Goal: Information Seeking & Learning: Learn about a topic

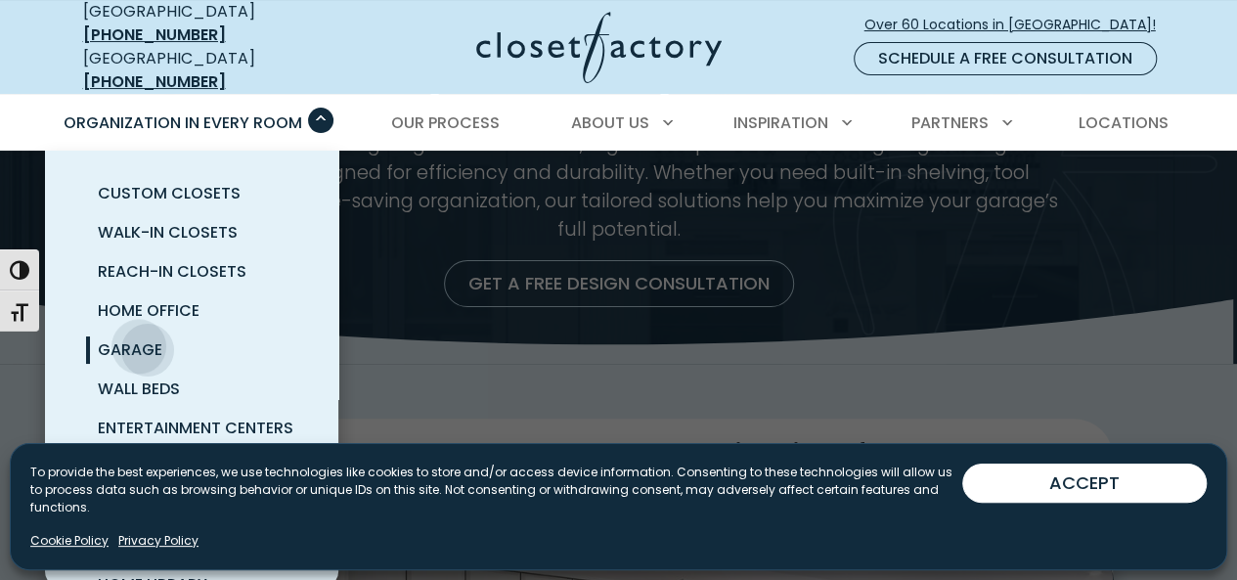
click at [139, 338] on span "Garage" at bounding box center [130, 349] width 65 height 22
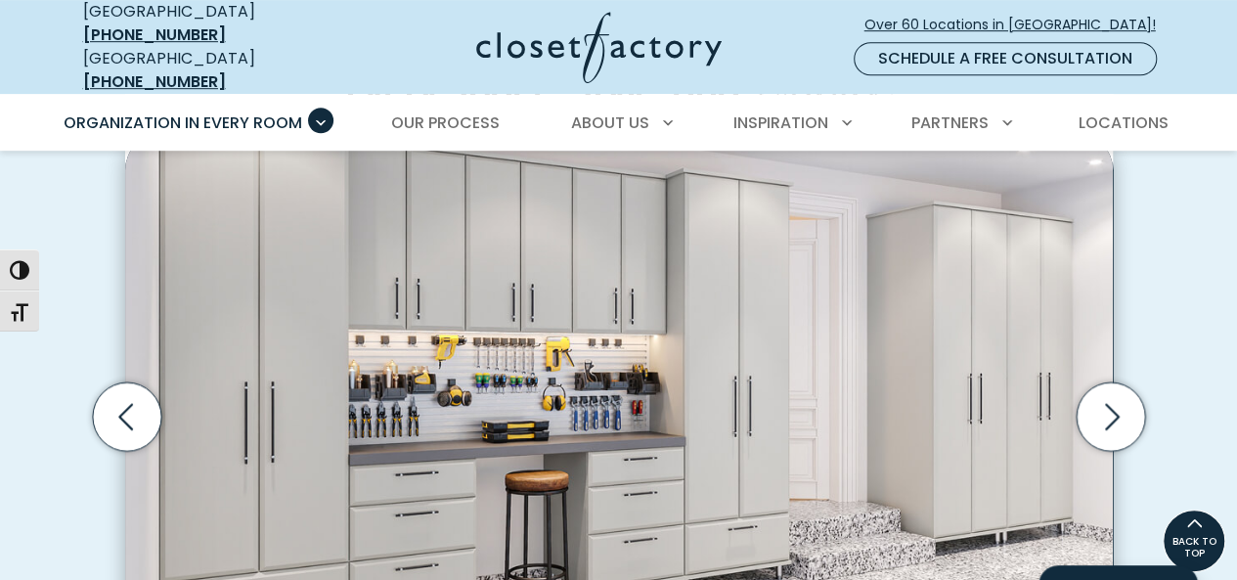
scroll to position [567, 0]
click at [1121, 417] on icon "Next slide" at bounding box center [1109, 415] width 68 height 68
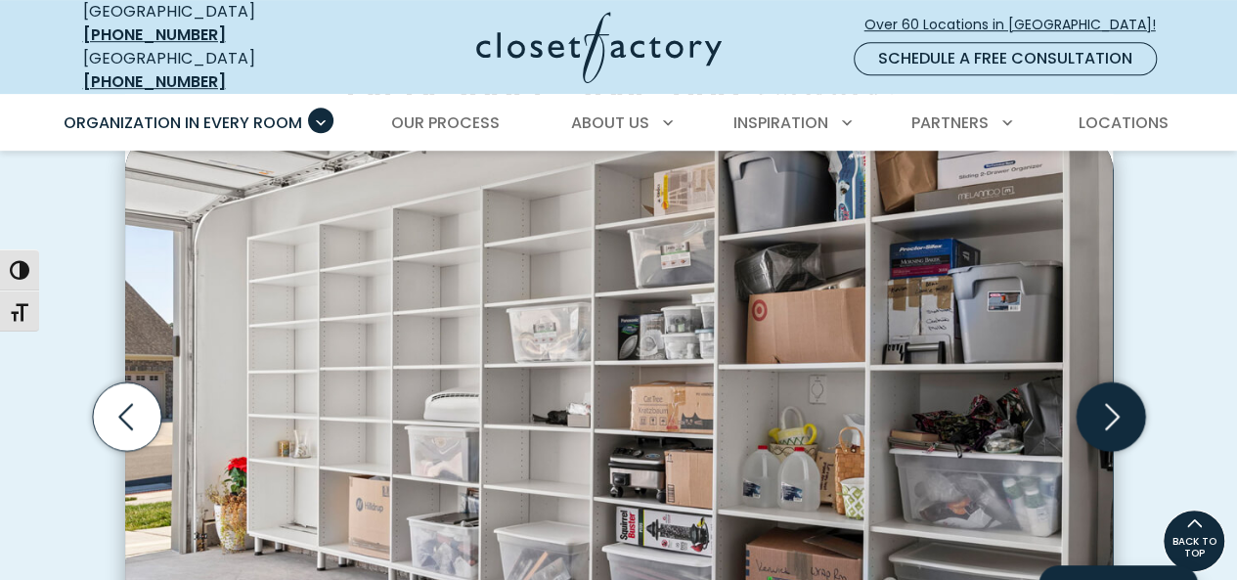
click at [1105, 412] on icon "Next slide" at bounding box center [1109, 415] width 68 height 68
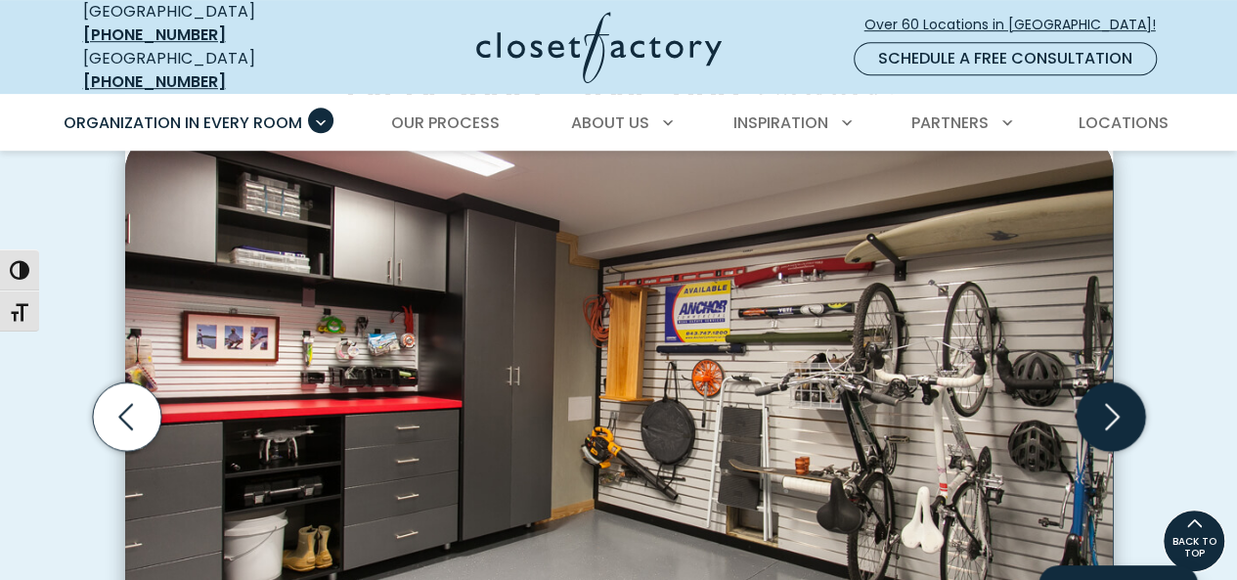
click at [1110, 418] on icon "Next slide" at bounding box center [1109, 415] width 68 height 68
click at [1109, 403] on icon "Next slide" at bounding box center [1109, 415] width 68 height 68
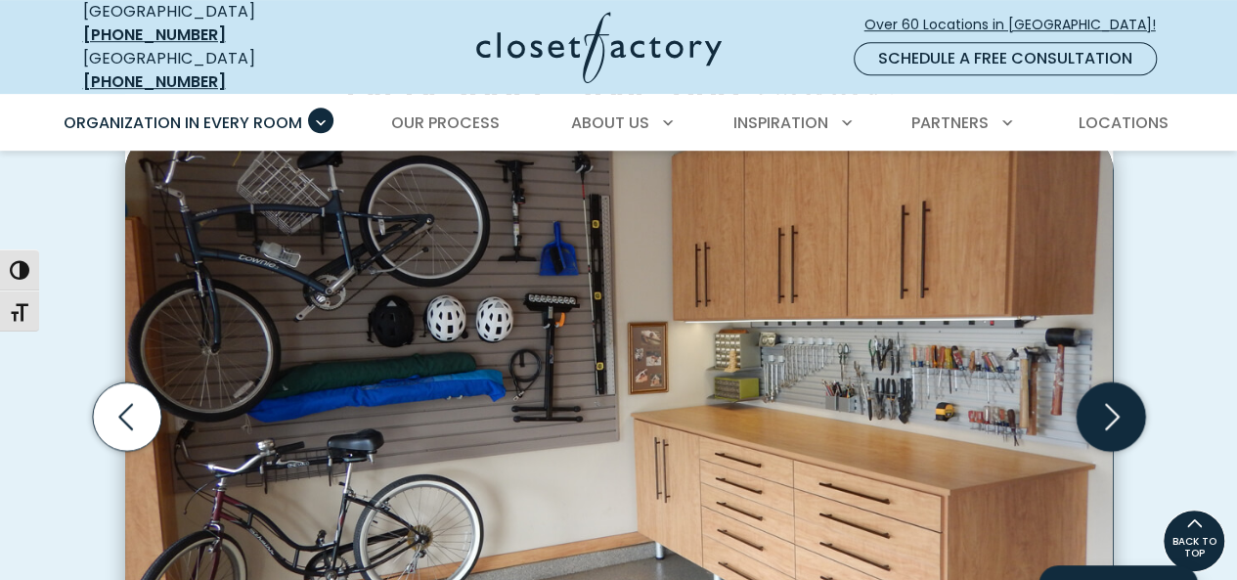
click at [1113, 407] on icon "Next slide" at bounding box center [1112, 416] width 15 height 26
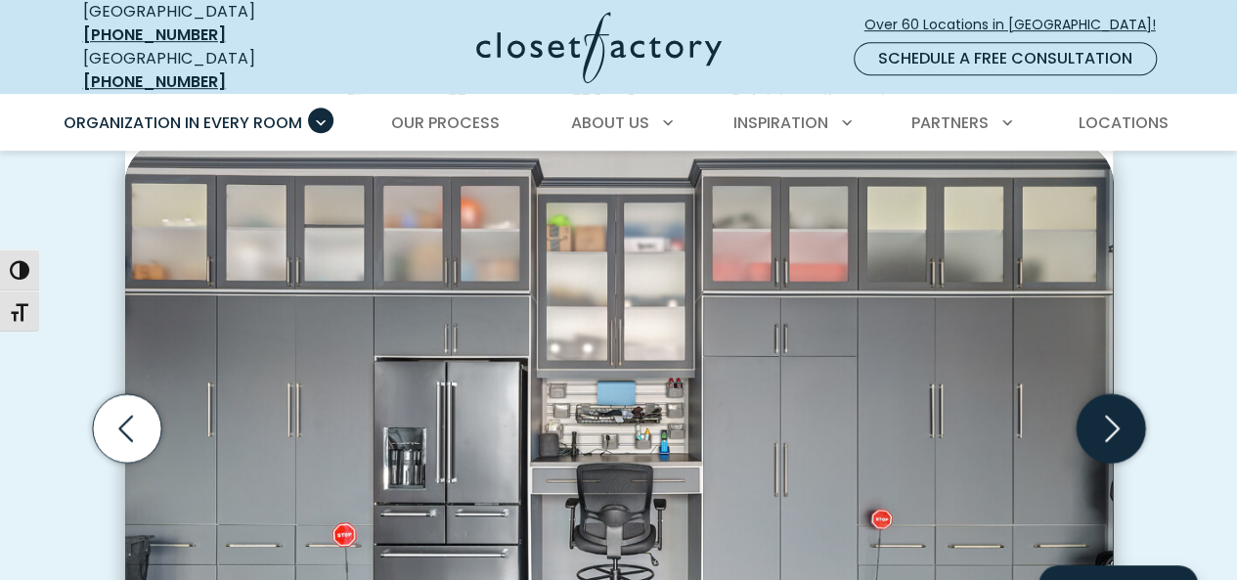
scroll to position [555, 0]
click at [1121, 416] on icon "Next slide" at bounding box center [1109, 427] width 68 height 68
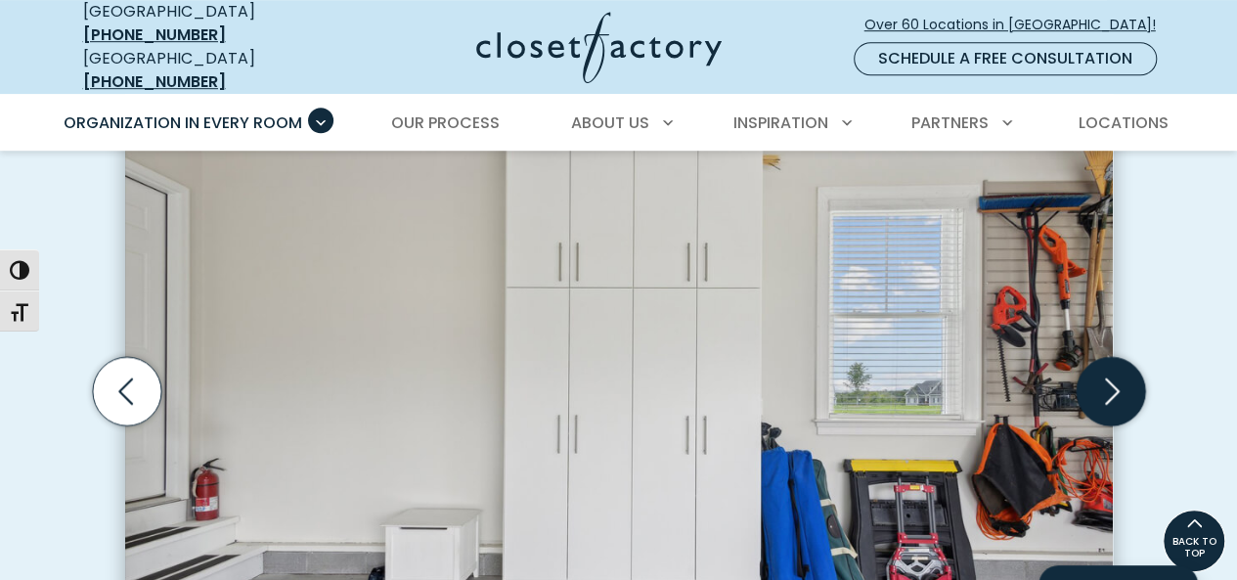
scroll to position [591, 0]
click at [1120, 378] on icon "Next slide" at bounding box center [1109, 391] width 68 height 68
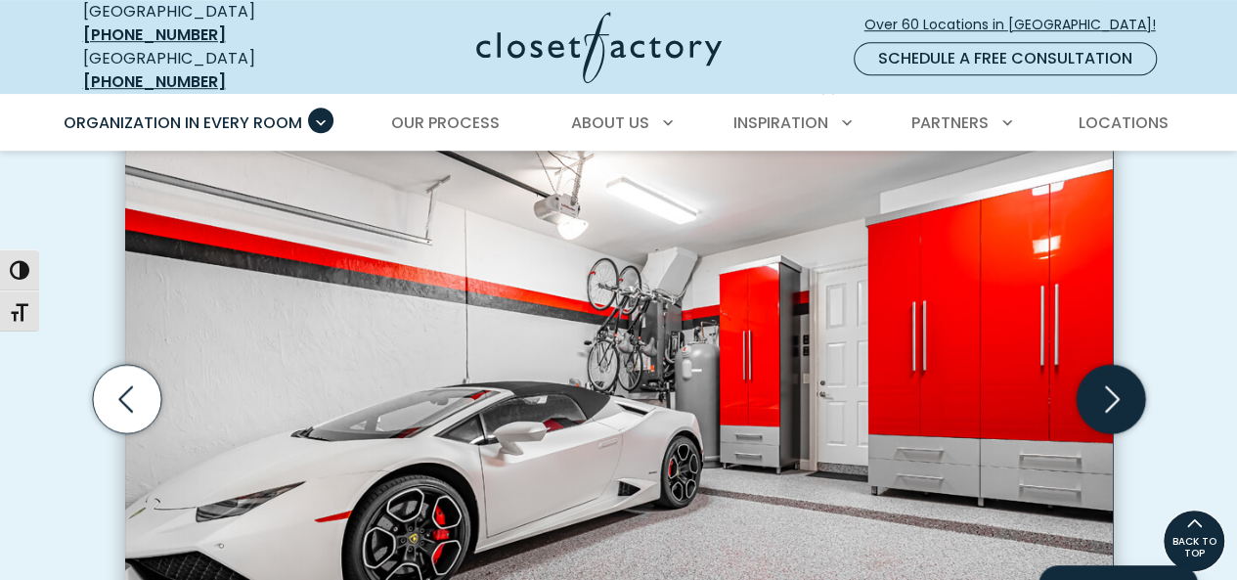
scroll to position [582, 0]
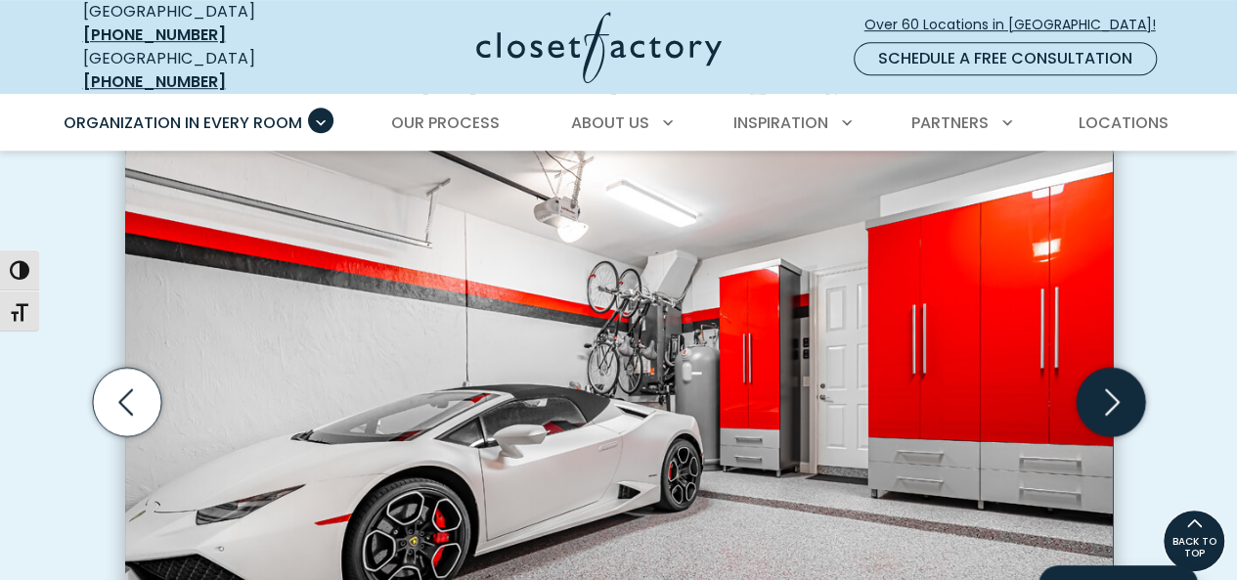
click at [1113, 393] on icon "Next slide" at bounding box center [1109, 401] width 68 height 68
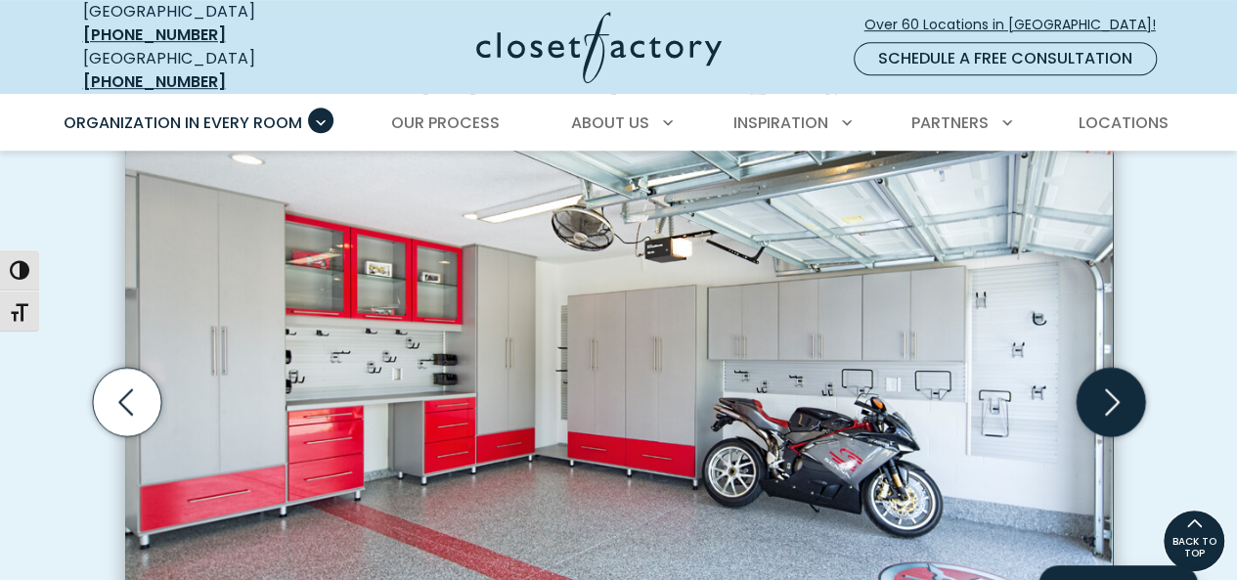
click at [1112, 394] on icon "Next slide" at bounding box center [1109, 401] width 68 height 68
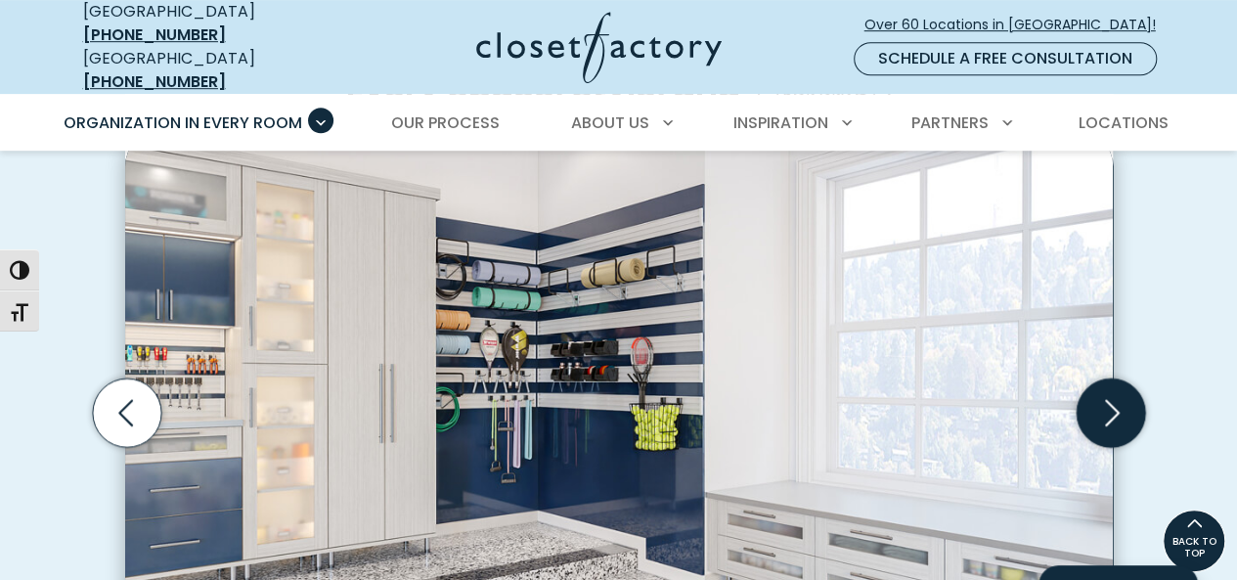
scroll to position [569, 0]
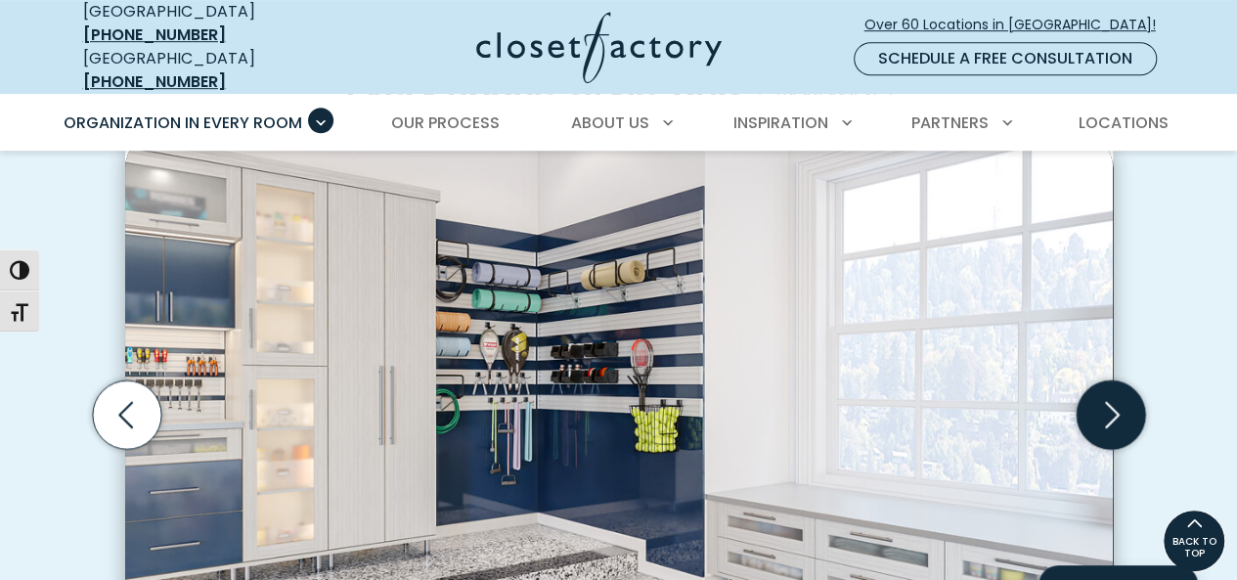
click at [1110, 405] on icon "Next slide" at bounding box center [1112, 414] width 15 height 26
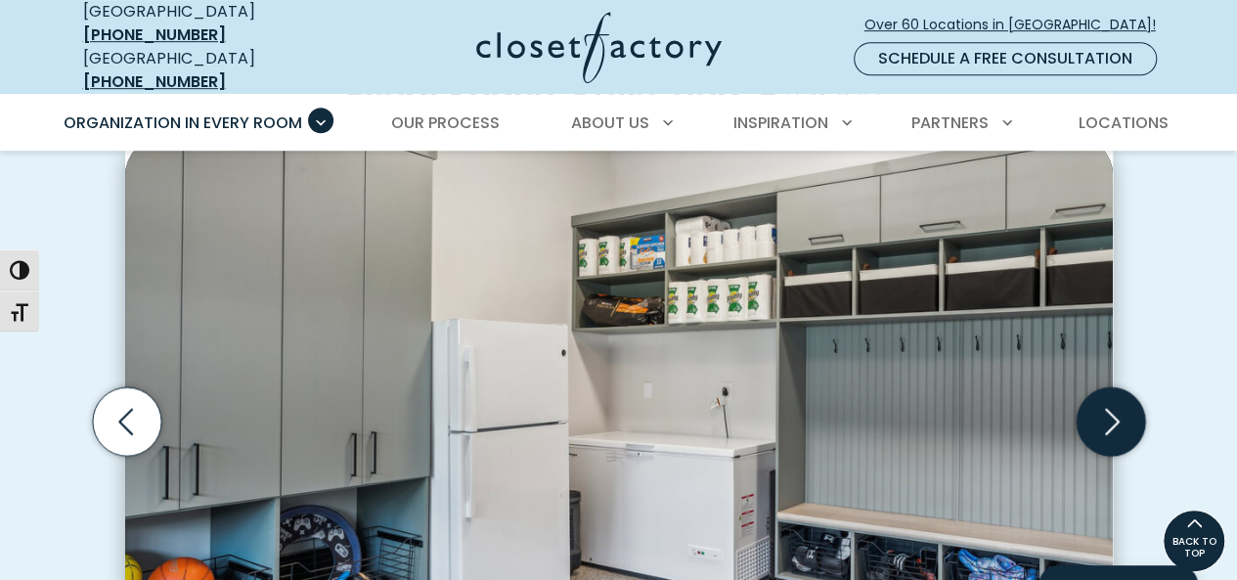
scroll to position [555, 0]
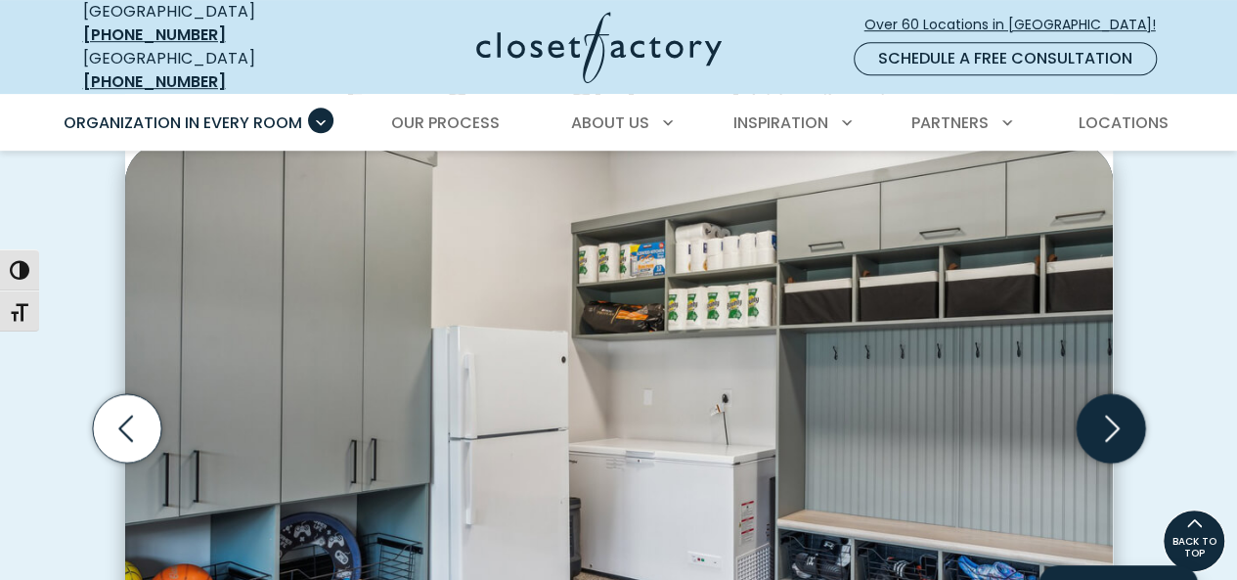
click at [1118, 423] on icon "Next slide" at bounding box center [1109, 427] width 68 height 68
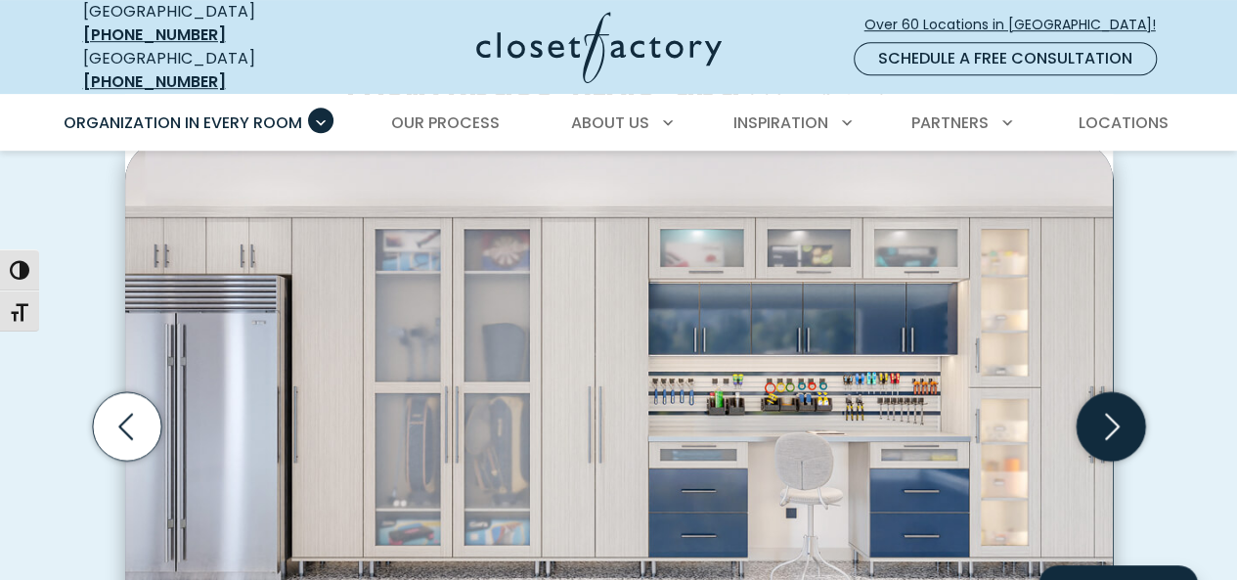
scroll to position [559, 0]
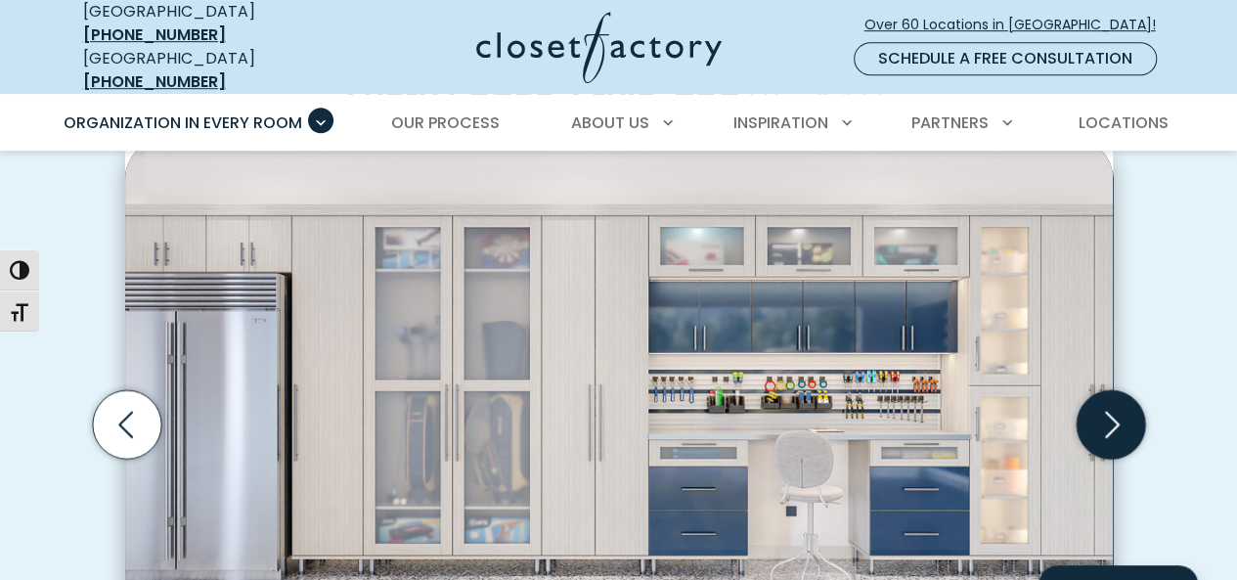
click at [1113, 422] on icon "Next slide" at bounding box center [1109, 423] width 68 height 68
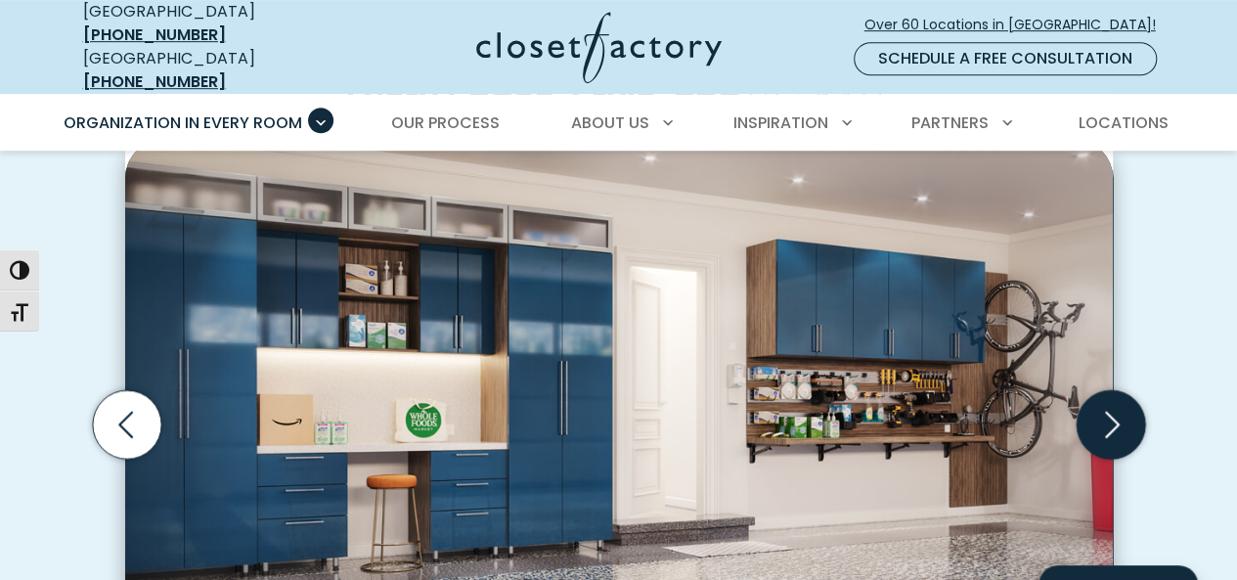
click at [1104, 417] on icon "Next slide" at bounding box center [1109, 423] width 68 height 68
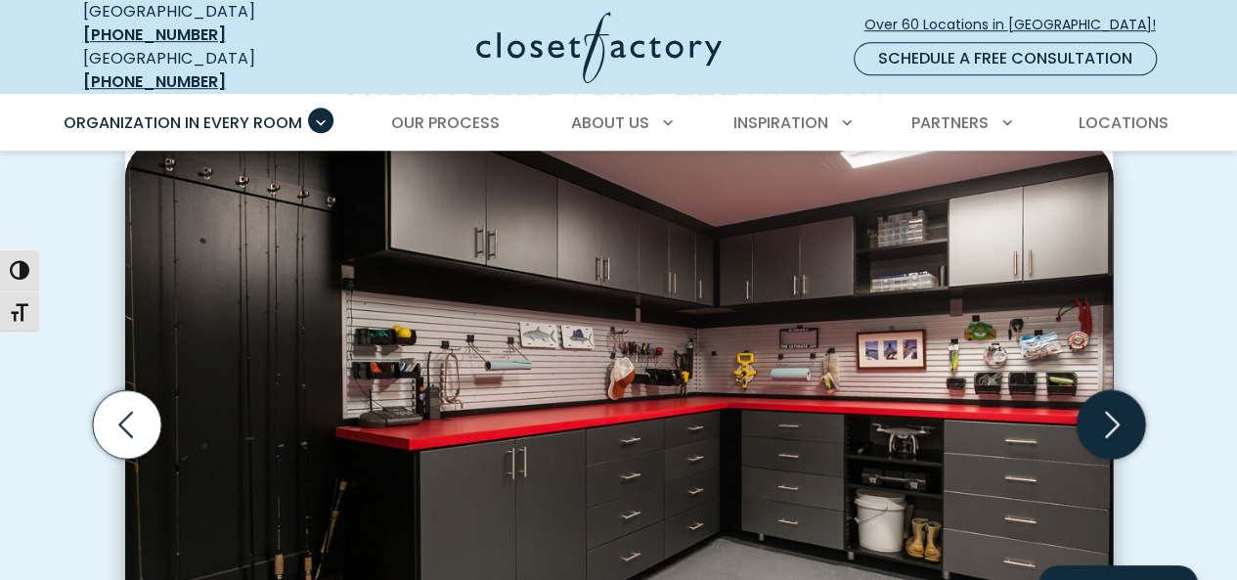
click at [1116, 419] on icon "Next slide" at bounding box center [1109, 423] width 68 height 68
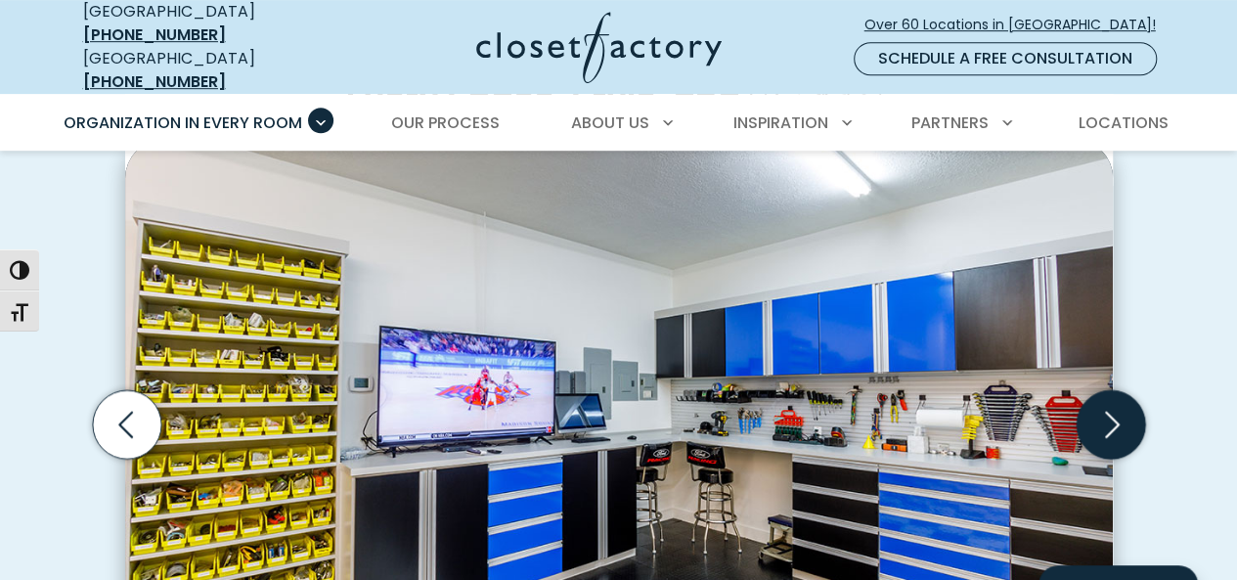
click at [1116, 420] on icon "Next slide" at bounding box center [1109, 423] width 68 height 68
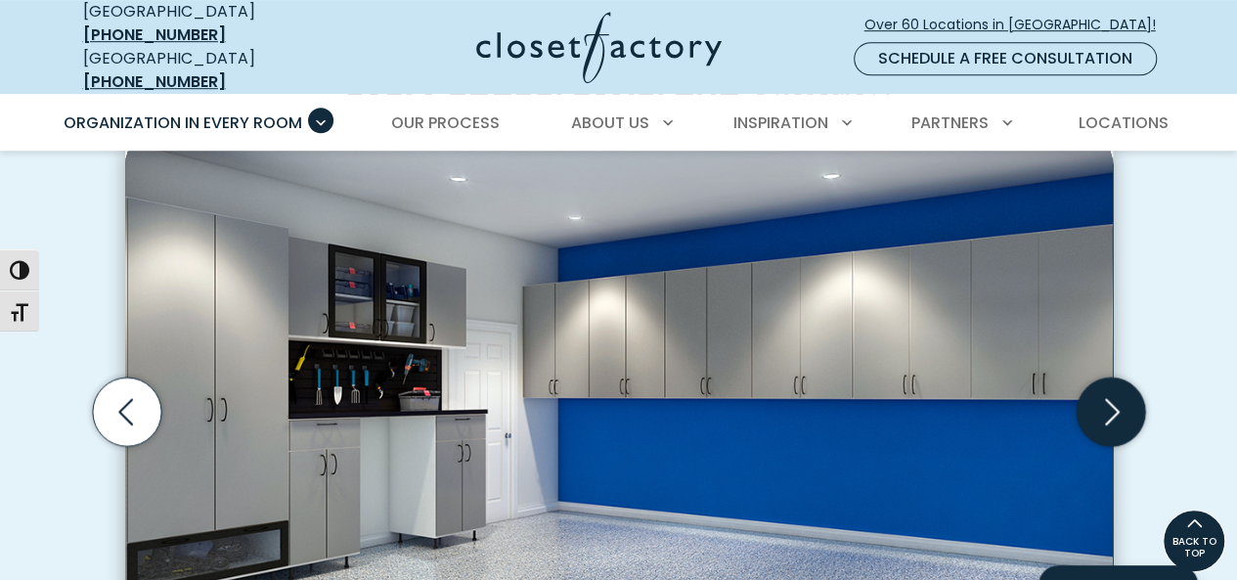
scroll to position [571, 0]
click at [1109, 401] on icon "Next slide" at bounding box center [1109, 411] width 68 height 68
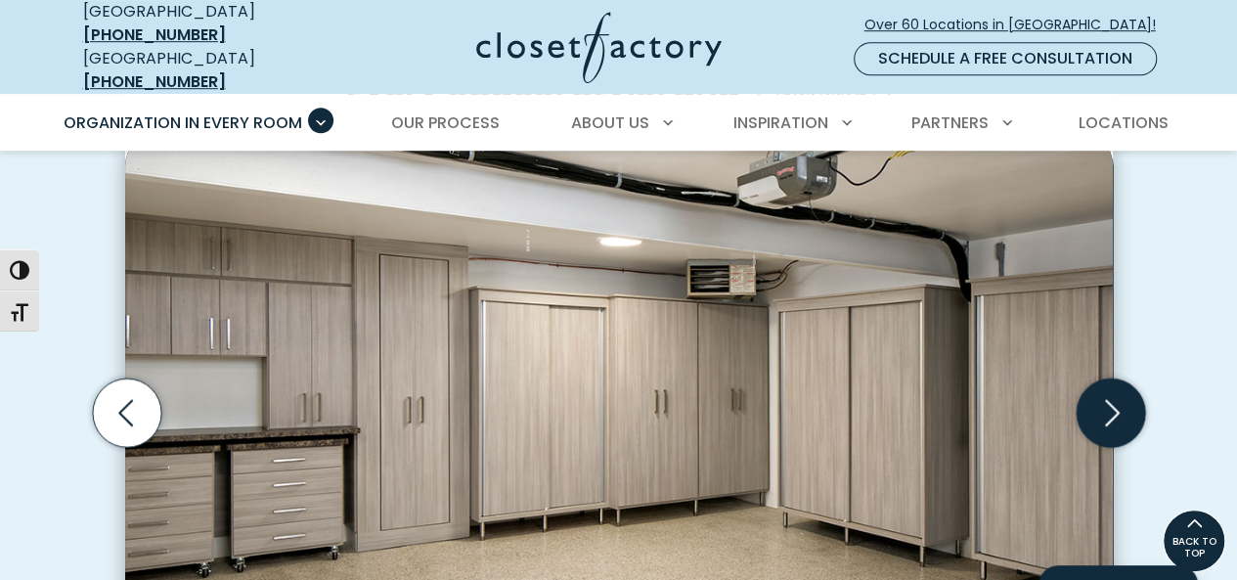
click at [1113, 405] on icon "Next slide" at bounding box center [1109, 411] width 68 height 68
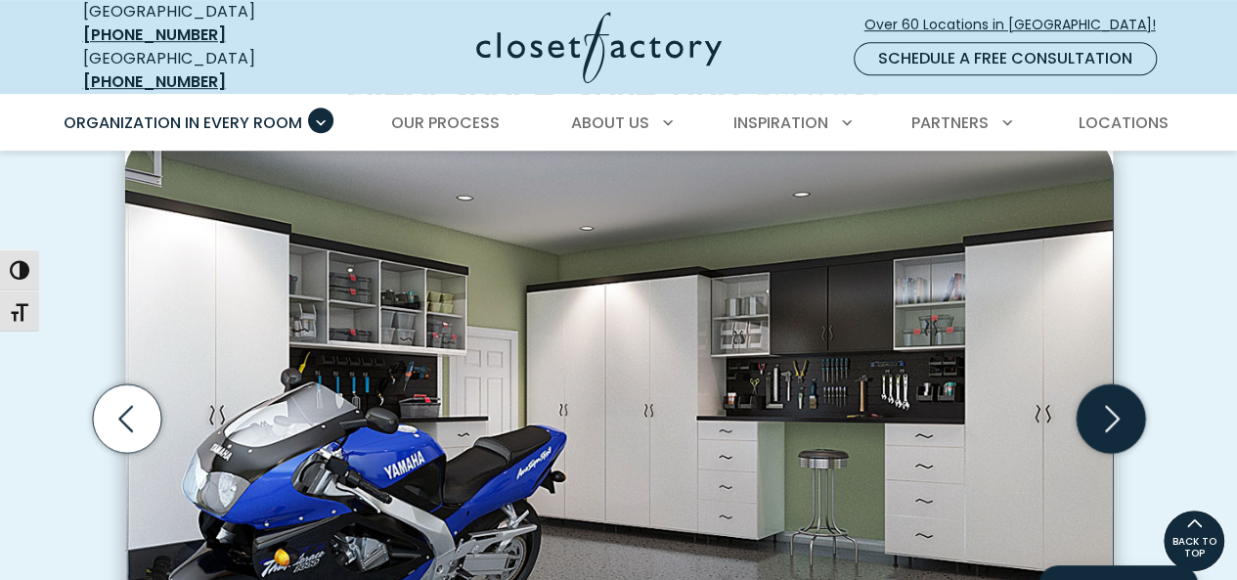
scroll to position [562, 0]
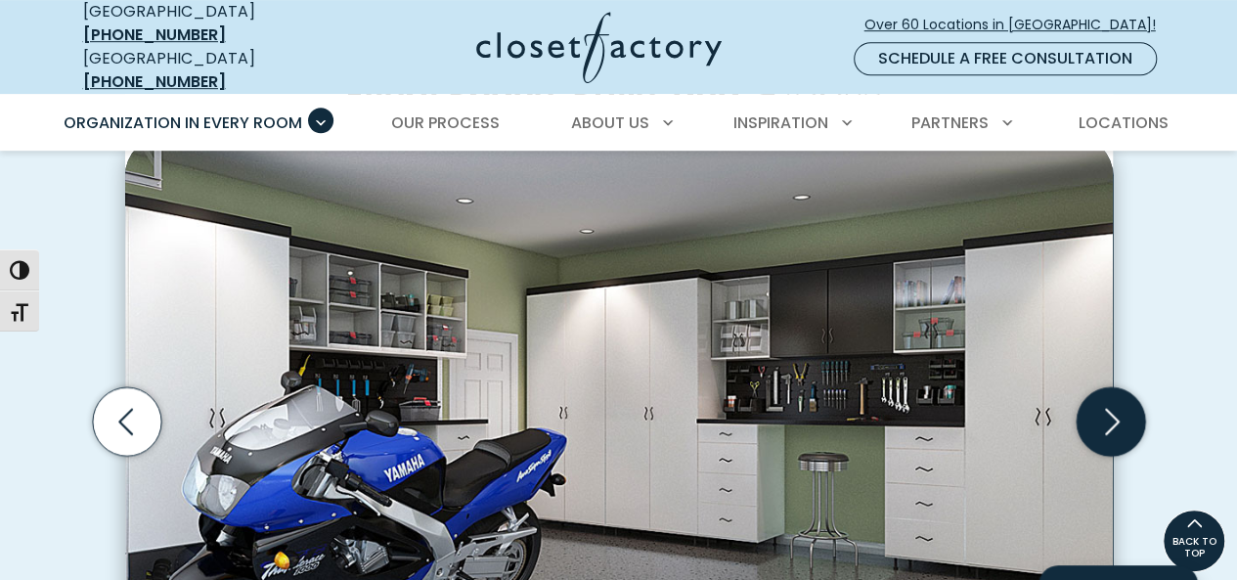
click at [1119, 424] on icon "Next slide" at bounding box center [1109, 420] width 68 height 68
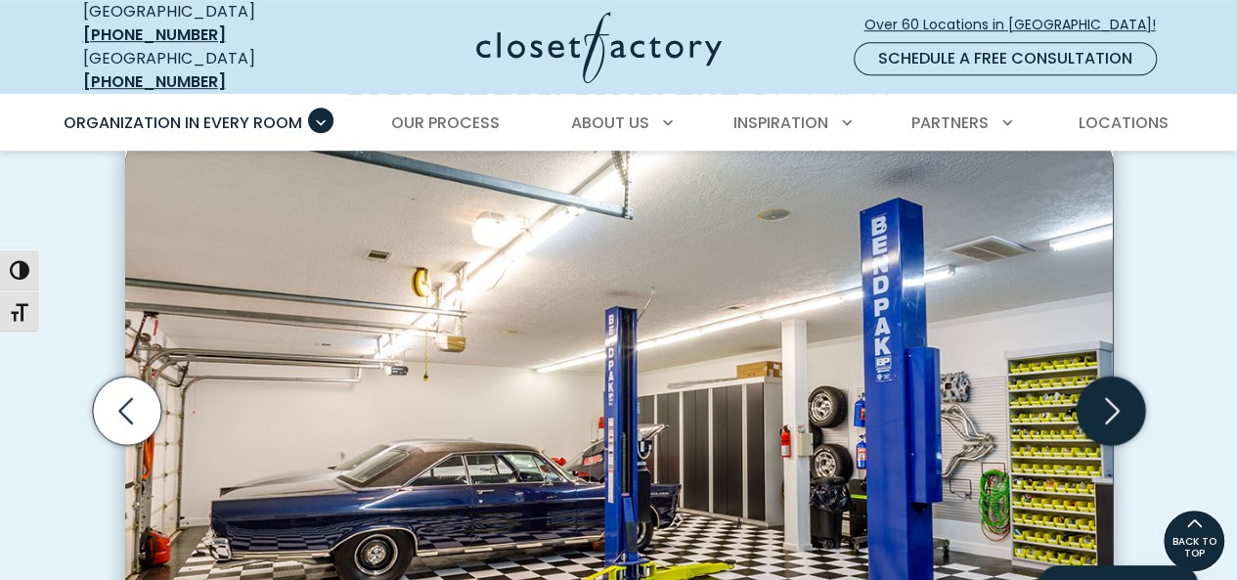
scroll to position [572, 0]
click at [1110, 413] on icon "Next slide" at bounding box center [1109, 410] width 68 height 68
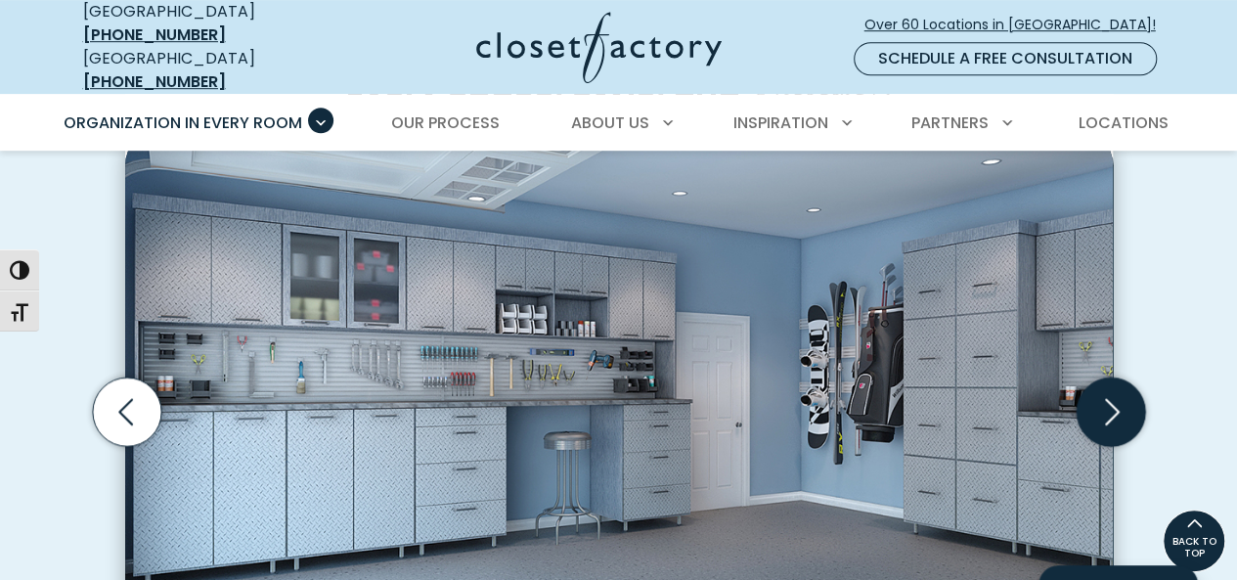
click at [1105, 405] on icon "Next slide" at bounding box center [1109, 410] width 68 height 68
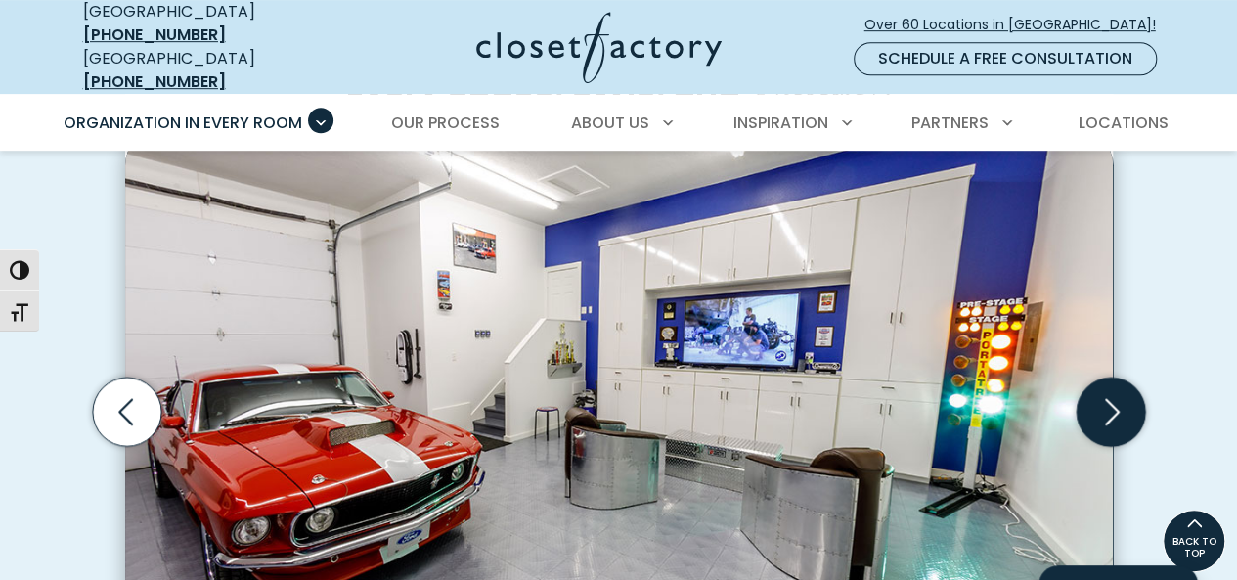
click at [1120, 405] on icon "Next slide" at bounding box center [1109, 410] width 68 height 68
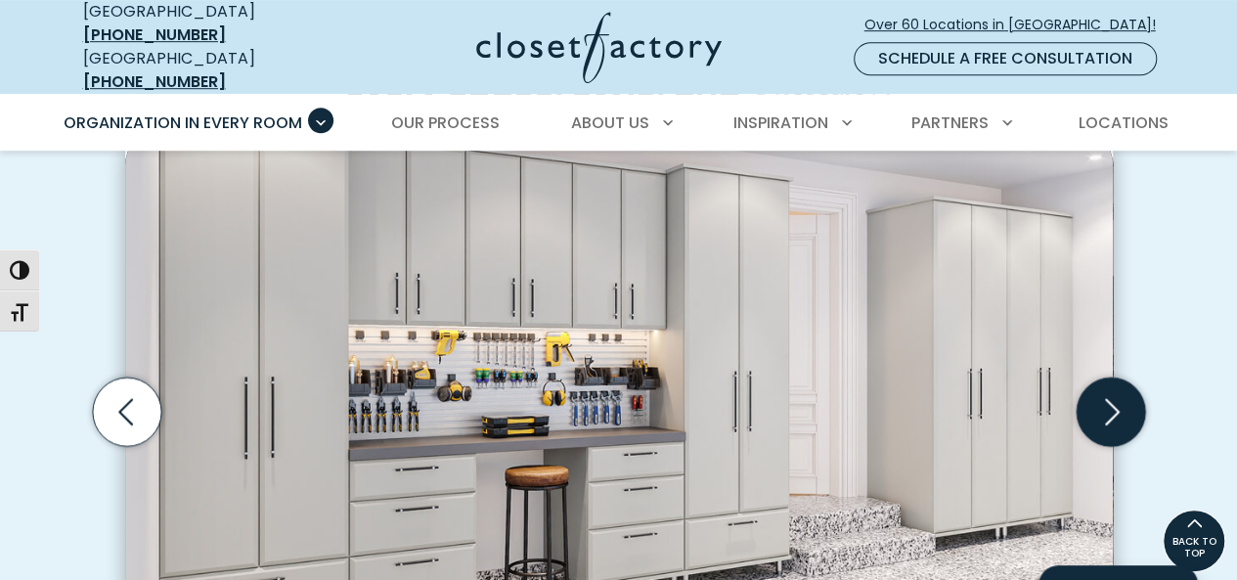
click at [1117, 415] on icon "Next slide" at bounding box center [1109, 410] width 68 height 68
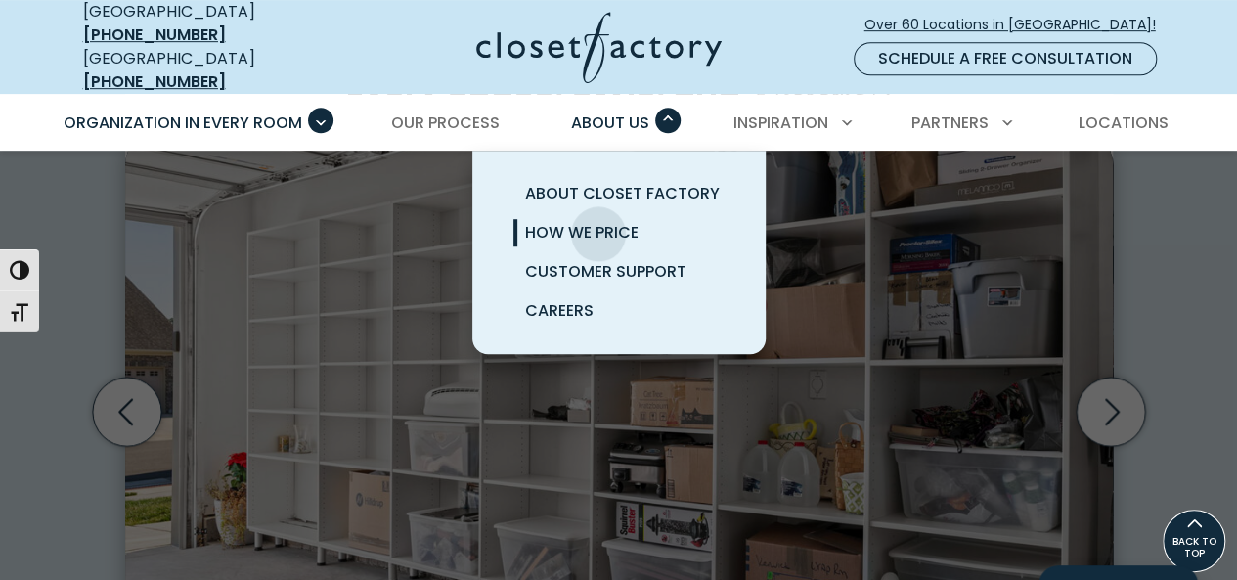
click at [598, 221] on span "How We Price" at bounding box center [581, 232] width 113 height 22
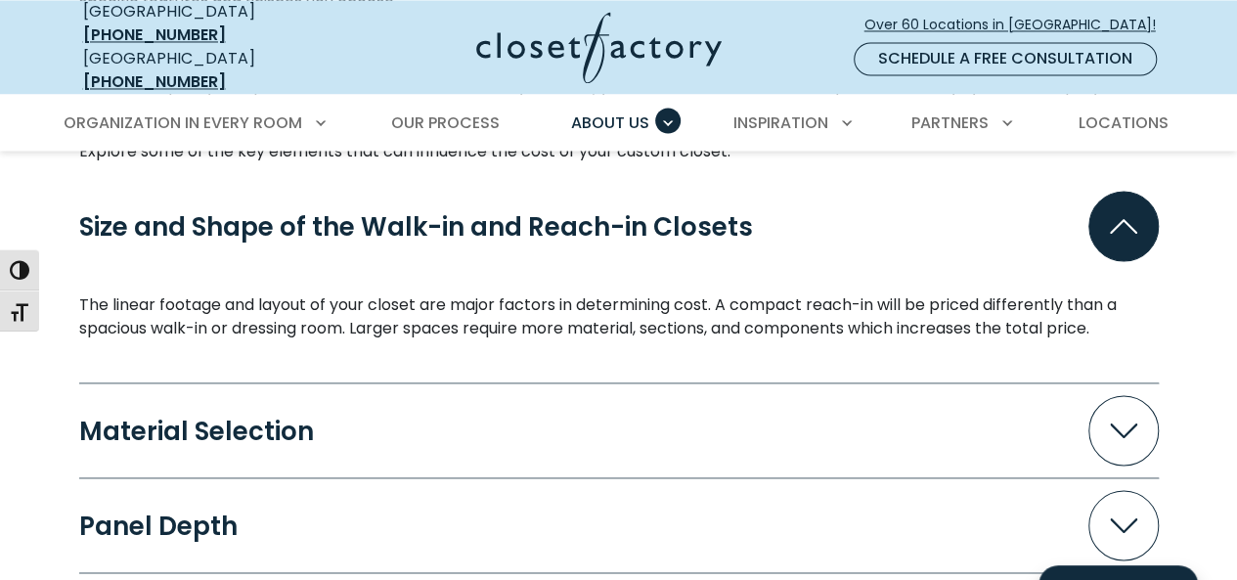
scroll to position [1709, 0]
